Goal: Go to known website

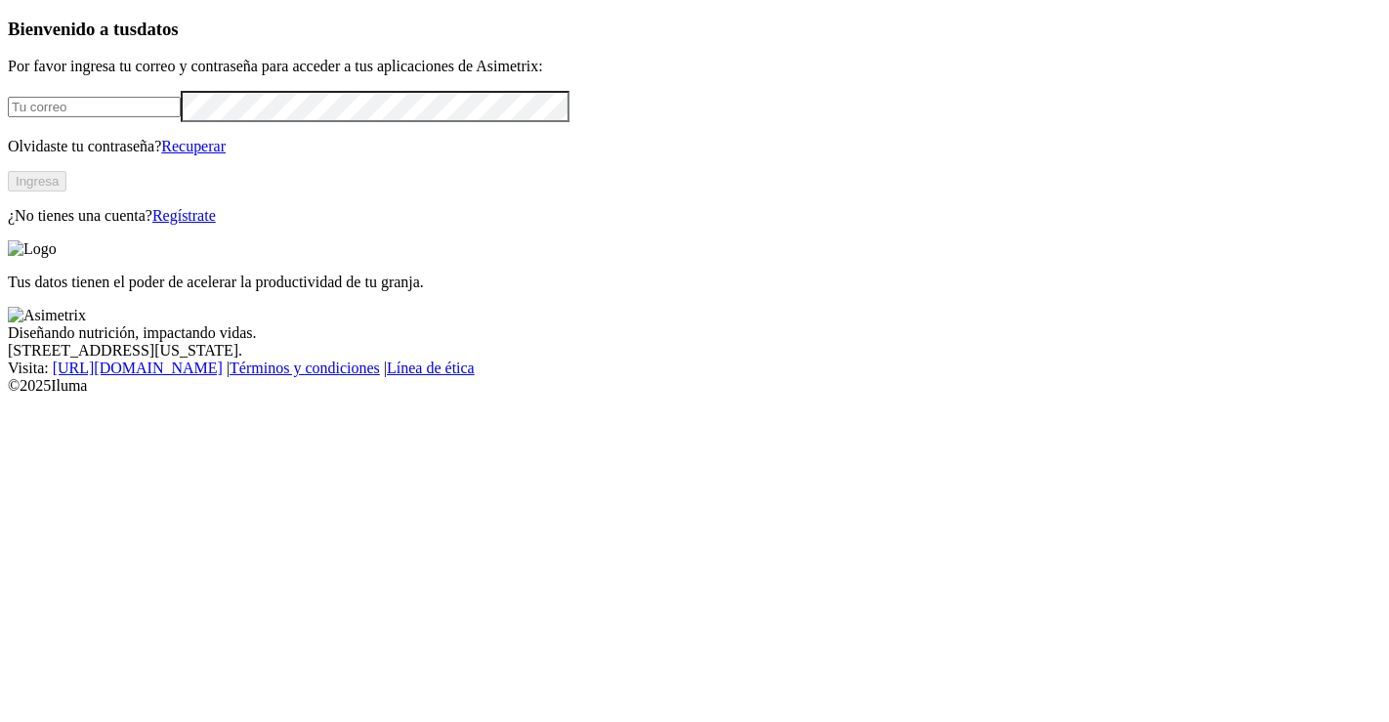
click at [177, 117] on input "email" at bounding box center [94, 107] width 173 height 21
type input "[PERSON_NAME][EMAIL_ADDRESS][PERSON_NAME][DOMAIN_NAME]"
click at [66, 191] on button "Ingresa" at bounding box center [37, 181] width 59 height 21
